Goal: Information Seeking & Learning: Learn about a topic

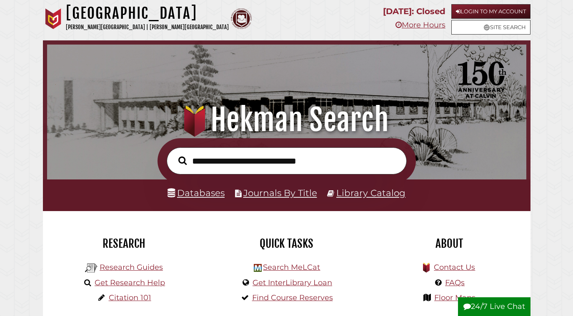
scroll to position [158, 475]
click at [496, 8] on link "Login to My Account" at bounding box center [490, 11] width 79 height 15
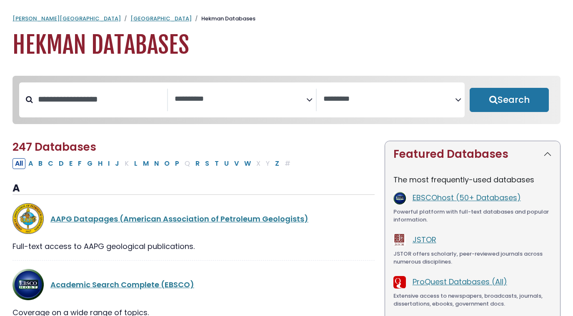
select select "Database Subject Filter"
select select "Database Vendors Filter"
click at [224, 111] on div "**********" at bounding box center [242, 100] width 149 height 22
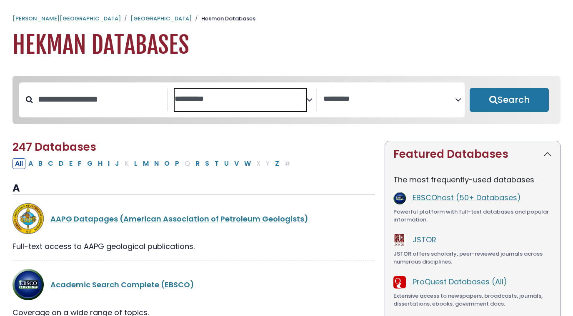
click at [226, 101] on textarea "Search" at bounding box center [240, 99] width 132 height 9
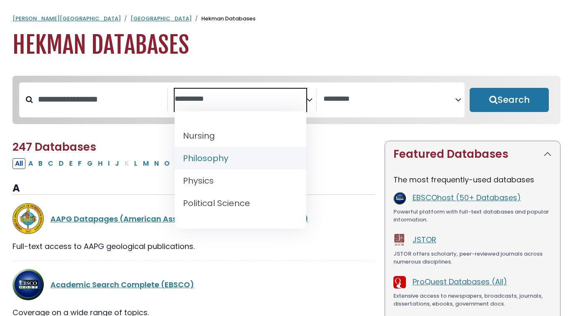
scroll to position [629, 0]
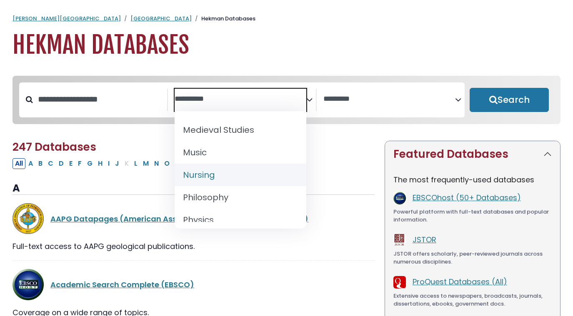
select select "*****"
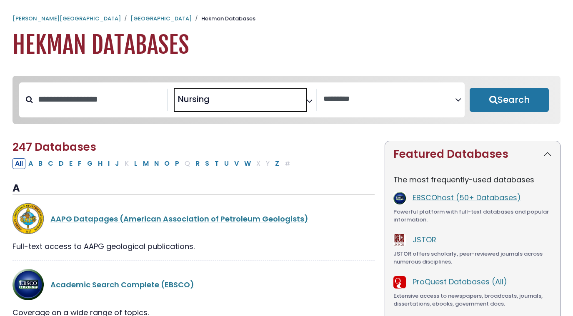
scroll to position [312, 0]
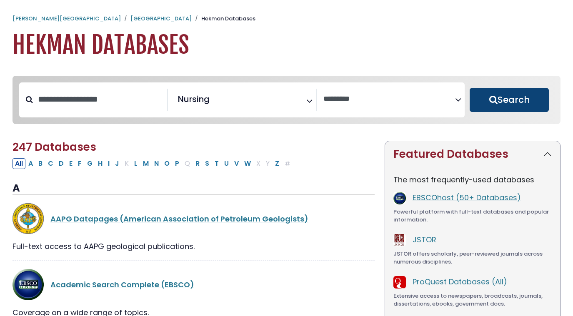
click at [538, 102] on button "Search" at bounding box center [508, 100] width 79 height 24
select select "Database Vendors Filter"
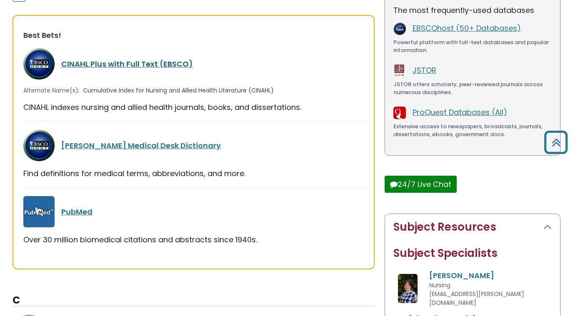
scroll to position [216, 0]
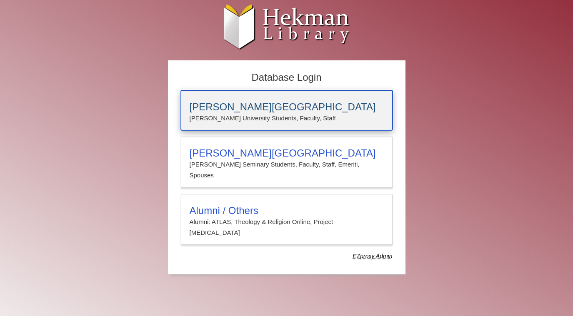
click at [274, 112] on h3 "[PERSON_NAME][GEOGRAPHIC_DATA]" at bounding box center [286, 107] width 194 height 12
